Goal: Navigation & Orientation: Find specific page/section

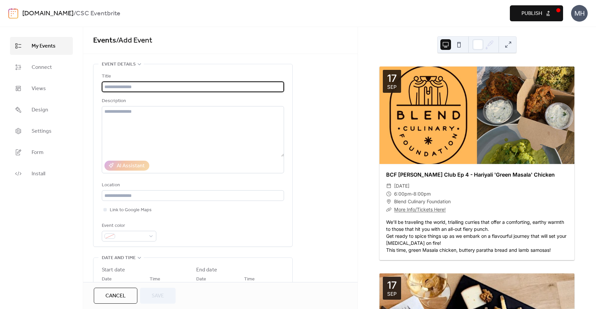
click at [74, 13] on link "[DOMAIN_NAME]" at bounding box center [47, 13] width 51 height 13
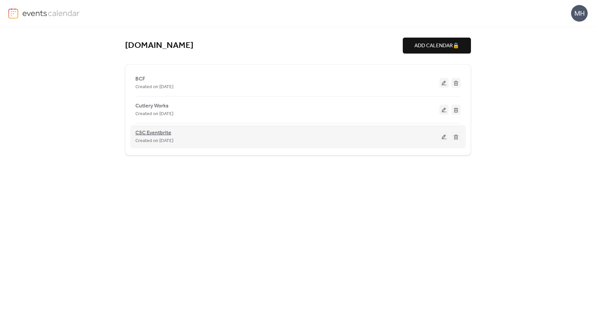
click at [151, 132] on span "CSC Eventbrite" at bounding box center [153, 133] width 36 height 8
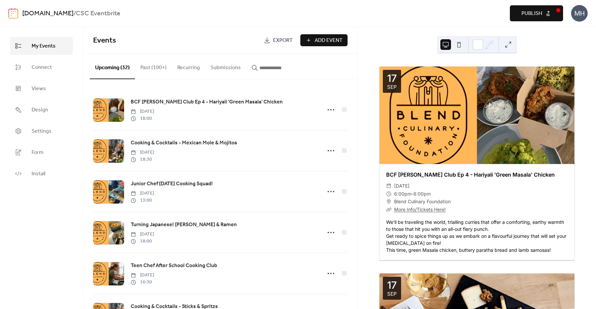
click at [153, 73] on button "Past (100+)" at bounding box center [153, 66] width 37 height 25
